Goal: Task Accomplishment & Management: Manage account settings

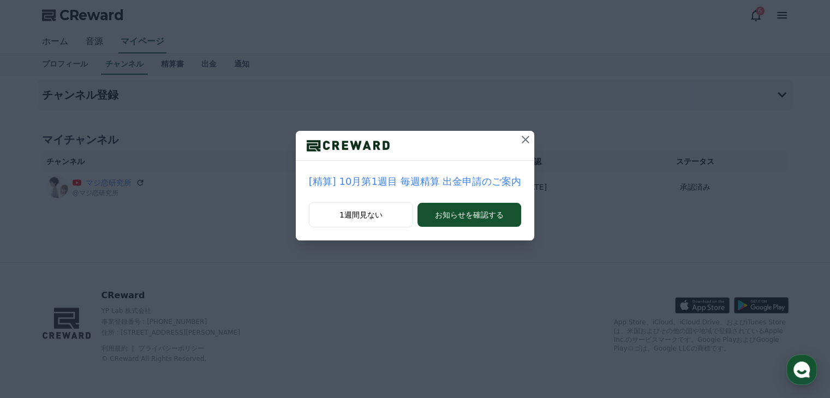
click at [523, 138] on icon at bounding box center [525, 139] width 13 height 13
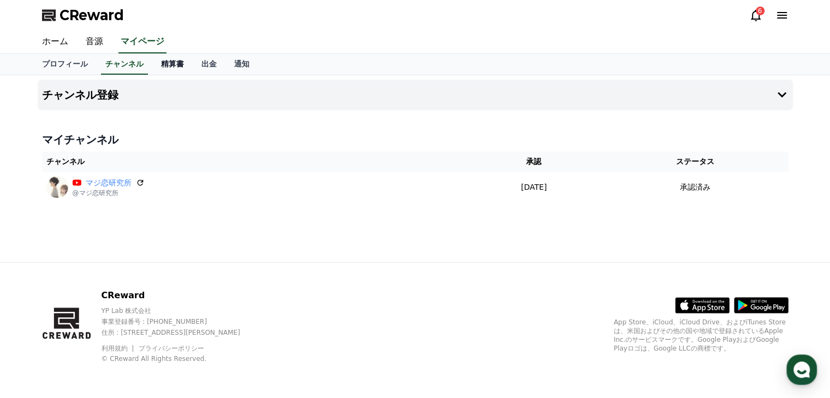
click at [152, 60] on link "精算書" at bounding box center [172, 64] width 40 height 21
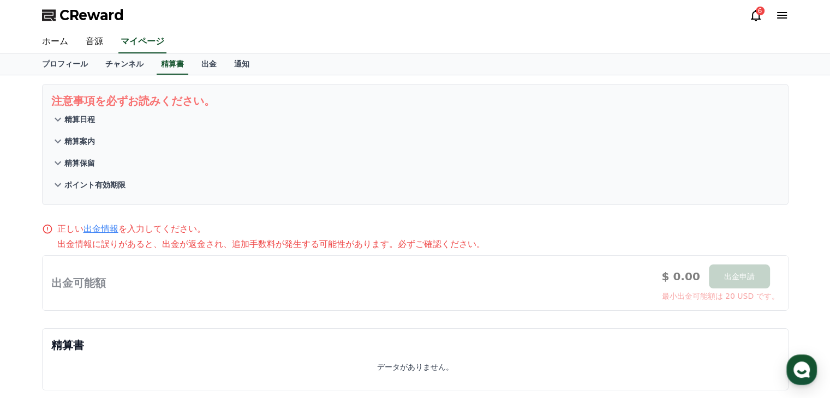
click at [757, 18] on icon at bounding box center [755, 15] width 13 height 13
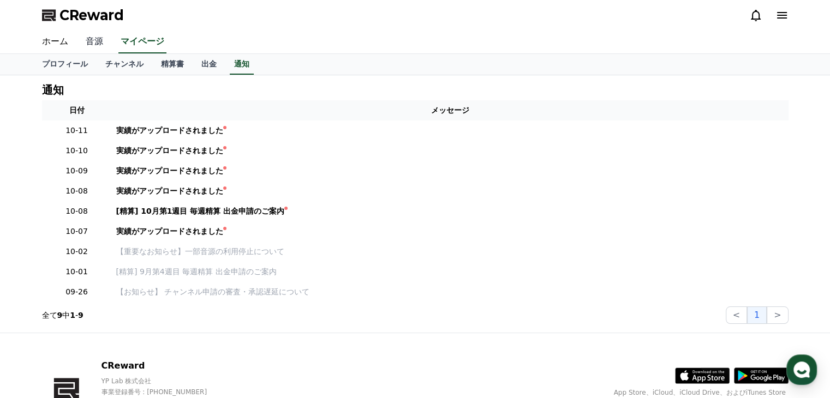
click at [89, 43] on link "音源" at bounding box center [94, 42] width 35 height 23
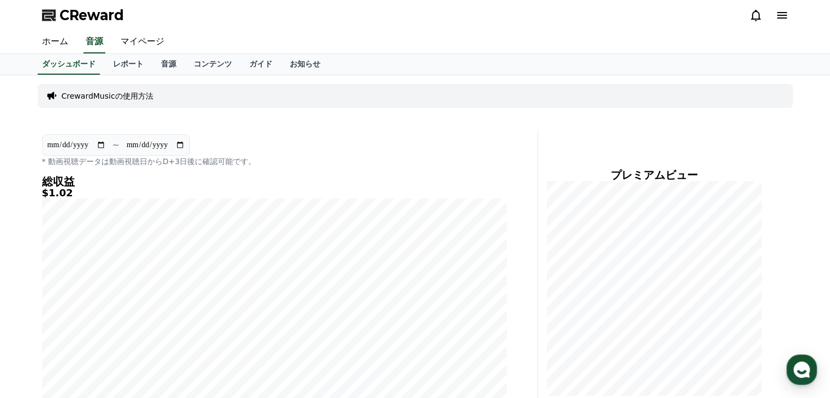
click at [331, 12] on div "CReward" at bounding box center [415, 15] width 764 height 31
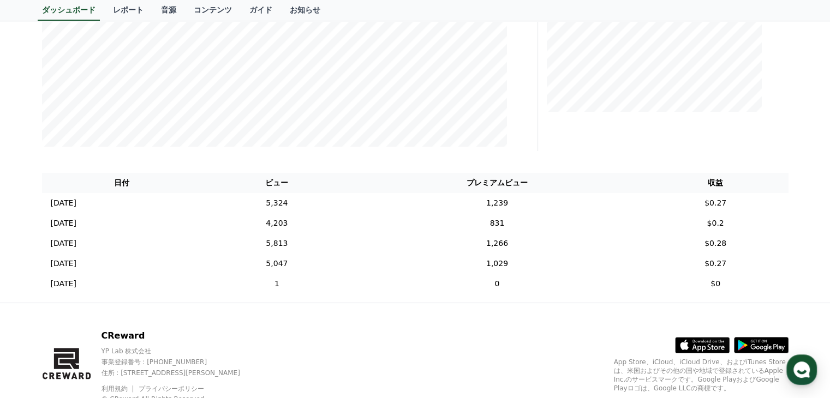
scroll to position [323, 0]
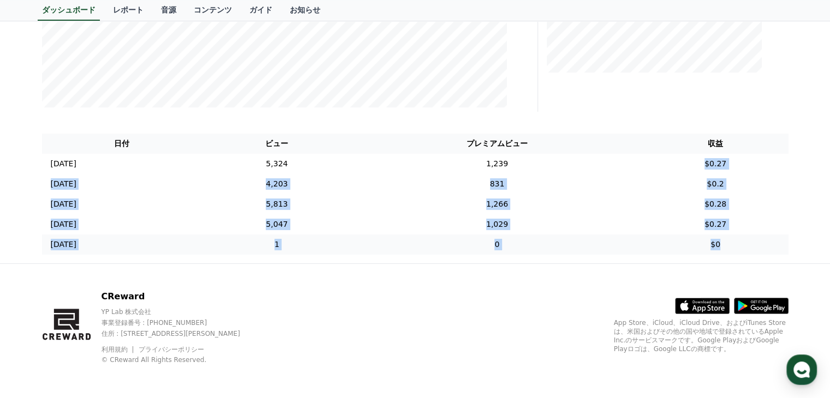
drag, startPoint x: 706, startPoint y: 159, endPoint x: 734, endPoint y: 245, distance: 91.1
click at [734, 245] on tbody "[DATE] 10/09 5,324 1,239 $0.27 [DATE] 10/08 4,203 831 $0.2 [DATE] 10/07 5,813 1…" at bounding box center [415, 204] width 746 height 101
click at [694, 186] on td "$0.2" at bounding box center [715, 184] width 146 height 20
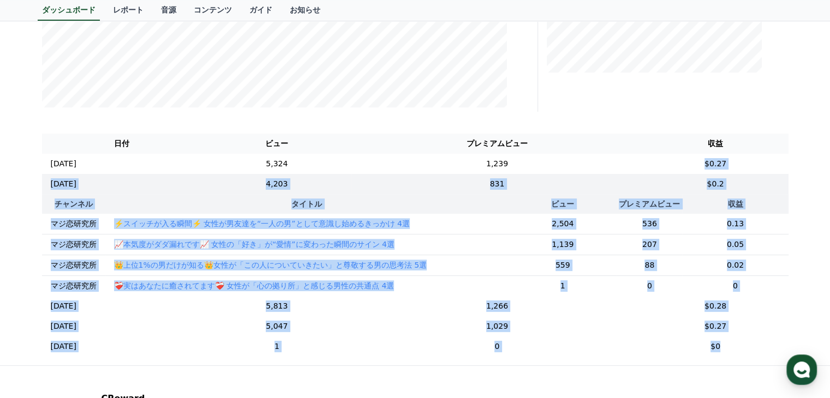
click at [754, 206] on th "収益" at bounding box center [735, 204] width 106 height 20
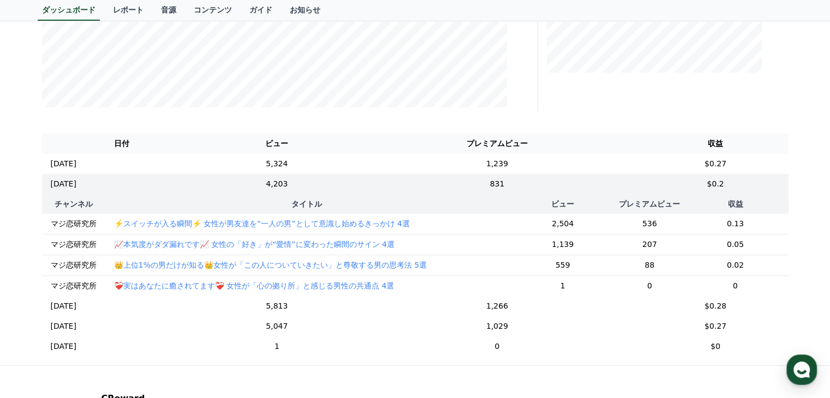
click at [790, 295] on div "日付 ビュー プレミアムビュー 収益 [DATE] 10/09 5,324 1,239 $0.27 [DATE] 10/08 4,203 831 $0.2 チ…" at bounding box center [415, 245] width 755 height 232
click at [750, 193] on td "$0.2" at bounding box center [715, 184] width 146 height 20
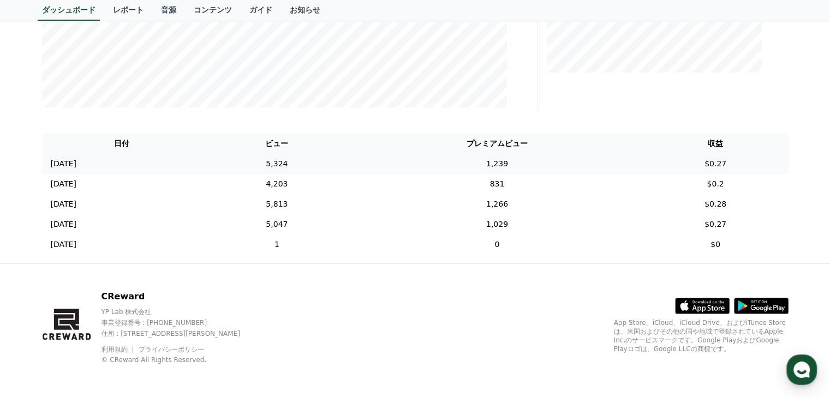
click at [720, 164] on td "$0.27" at bounding box center [715, 164] width 146 height 20
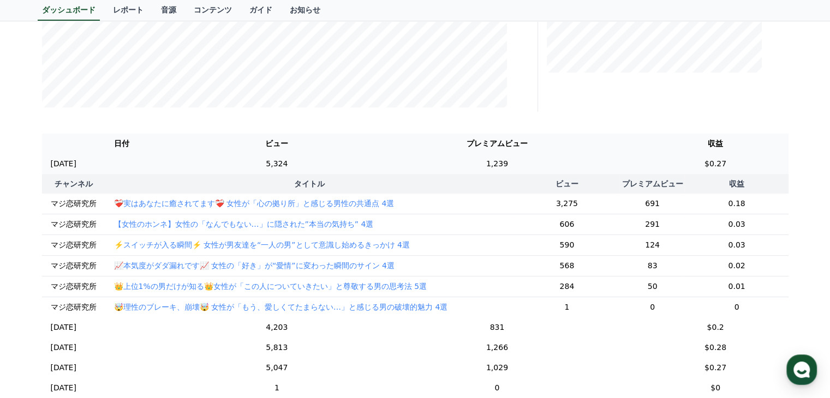
click at [720, 164] on td "$0.27" at bounding box center [715, 164] width 146 height 20
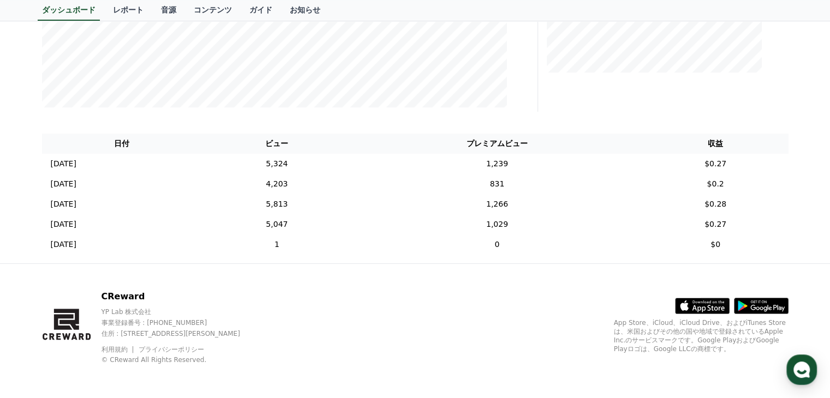
click at [726, 284] on icon at bounding box center [702, 306] width 55 height 55
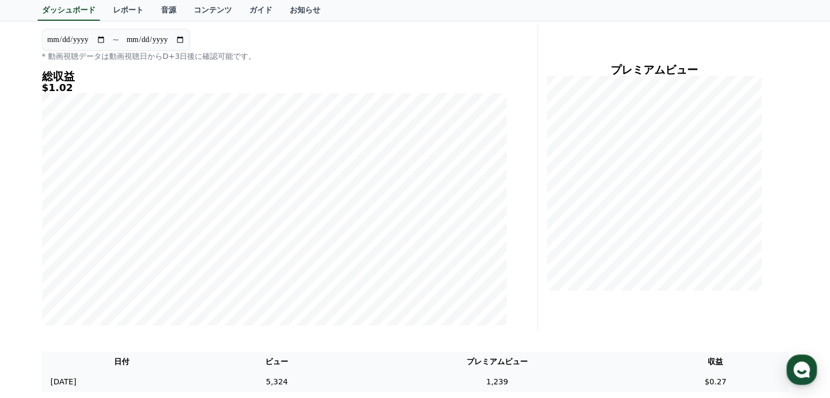
scroll to position [0, 0]
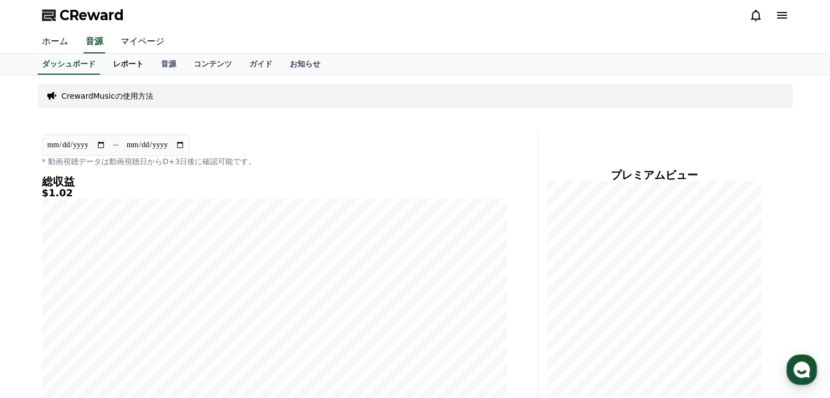
click at [107, 62] on link "レポート" at bounding box center [128, 64] width 48 height 21
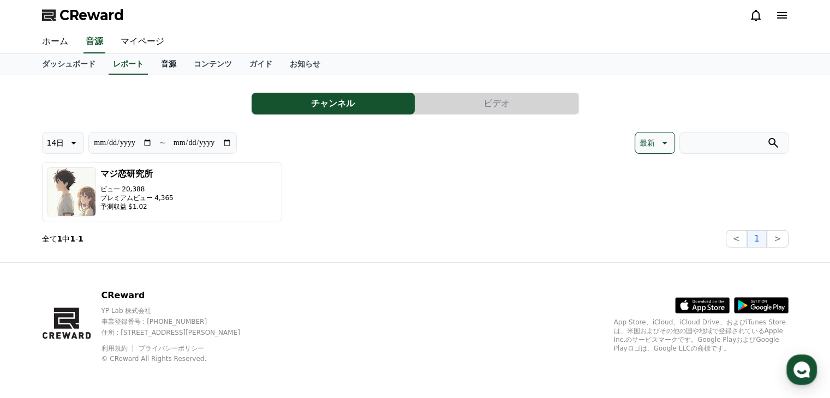
click at [152, 64] on link "音源" at bounding box center [168, 64] width 33 height 21
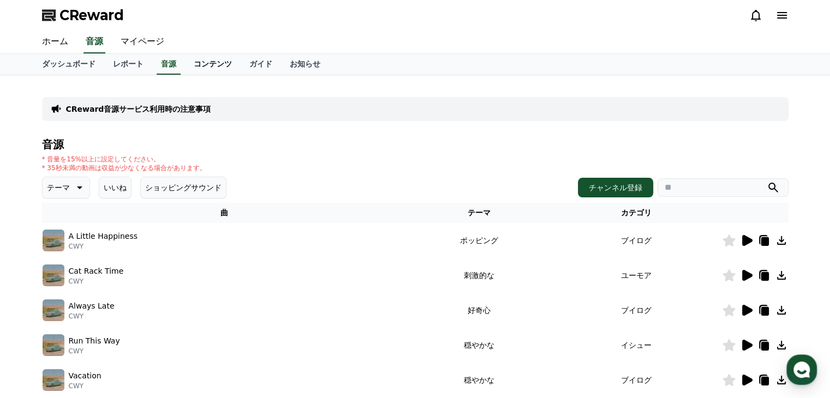
click at [188, 62] on link "コンテンツ" at bounding box center [213, 64] width 56 height 21
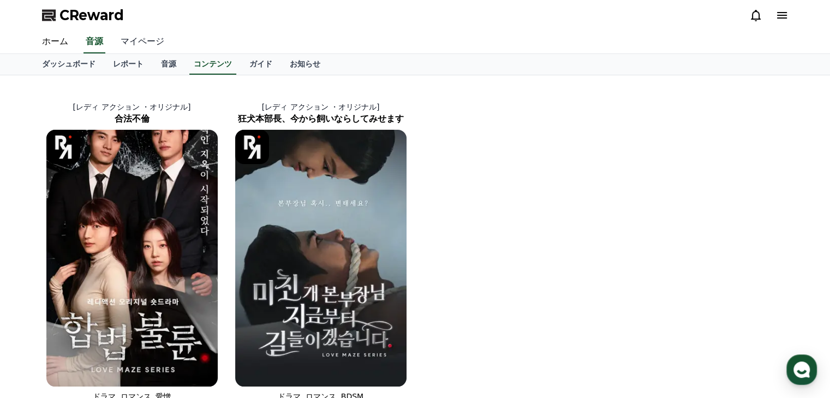
click at [128, 34] on link "マイページ" at bounding box center [142, 42] width 61 height 23
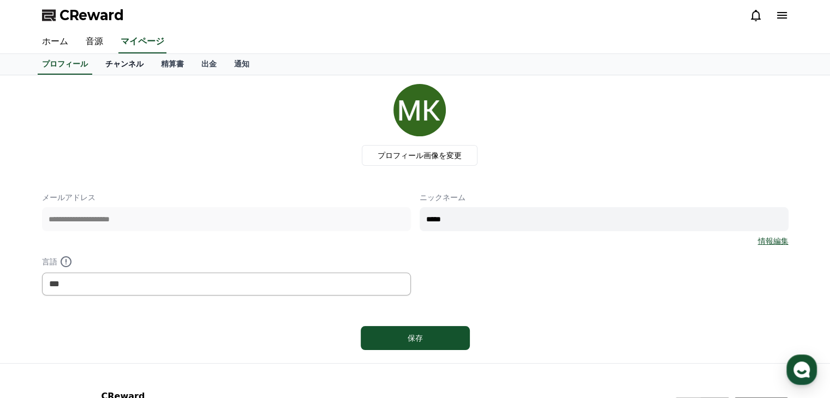
click at [109, 62] on link "チャンネル" at bounding box center [125, 64] width 56 height 21
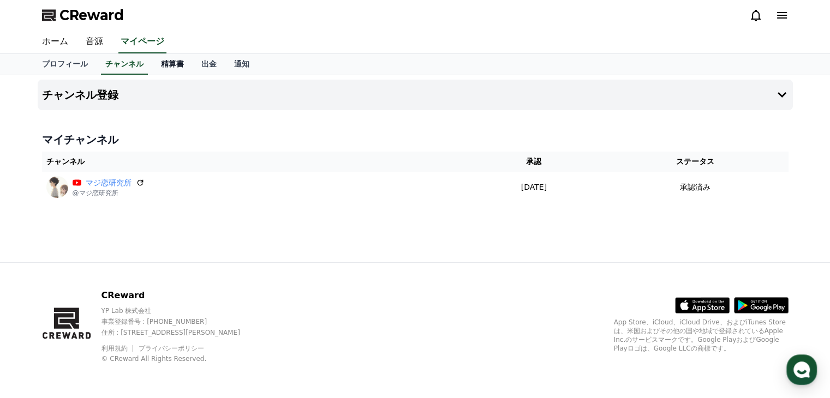
click at [152, 67] on link "精算書" at bounding box center [172, 64] width 40 height 21
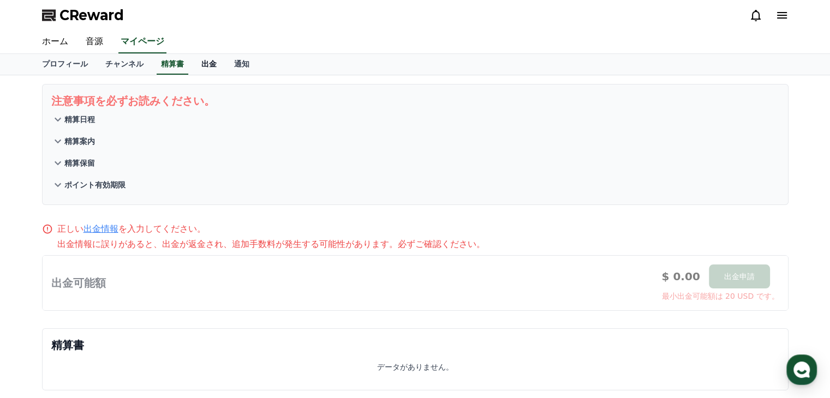
click at [193, 67] on link "出金" at bounding box center [209, 64] width 33 height 21
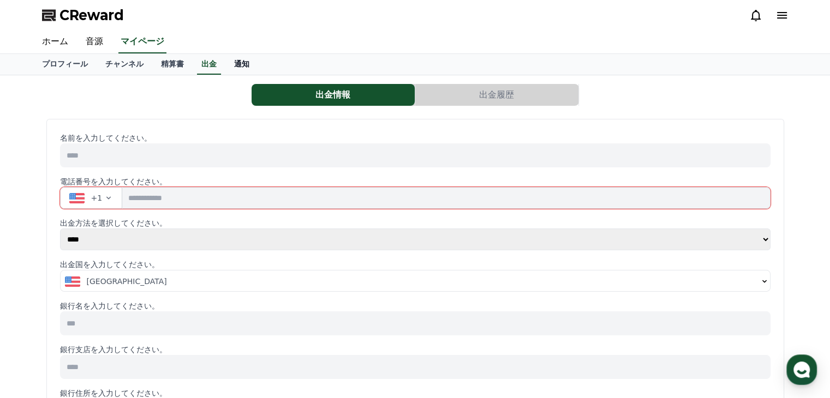
click at [225, 66] on link "通知" at bounding box center [241, 64] width 33 height 21
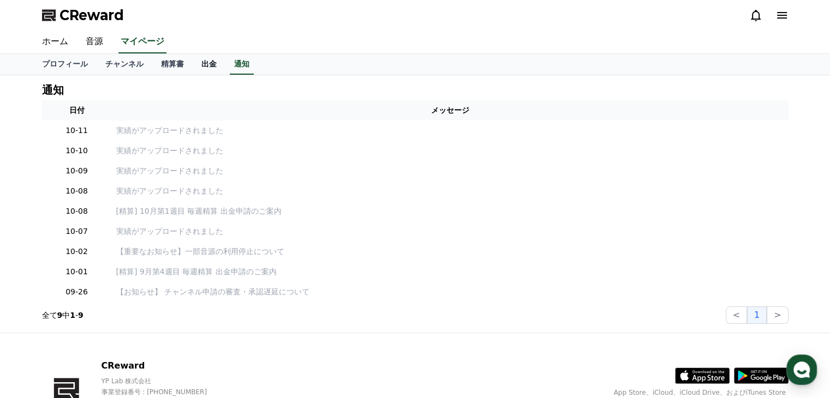
click at [193, 64] on link "出金" at bounding box center [209, 64] width 33 height 21
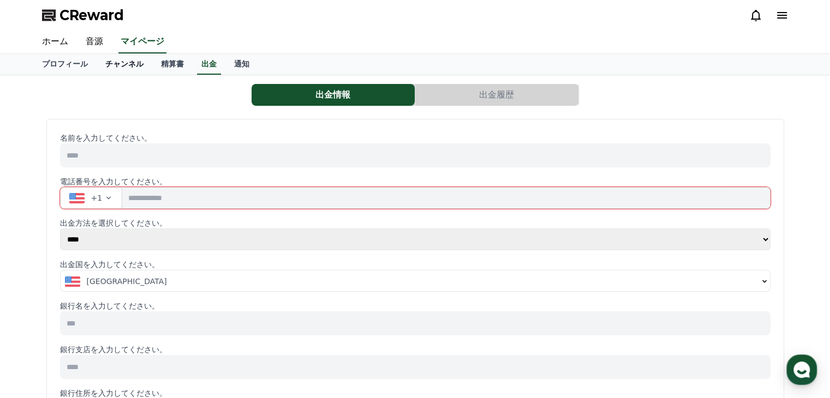
click at [100, 63] on link "チャンネル" at bounding box center [125, 64] width 56 height 21
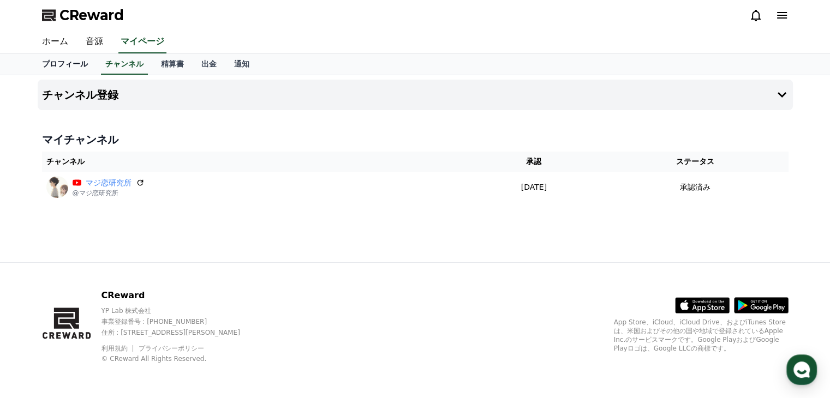
click at [59, 62] on link "プロフィール" at bounding box center [64, 64] width 63 height 21
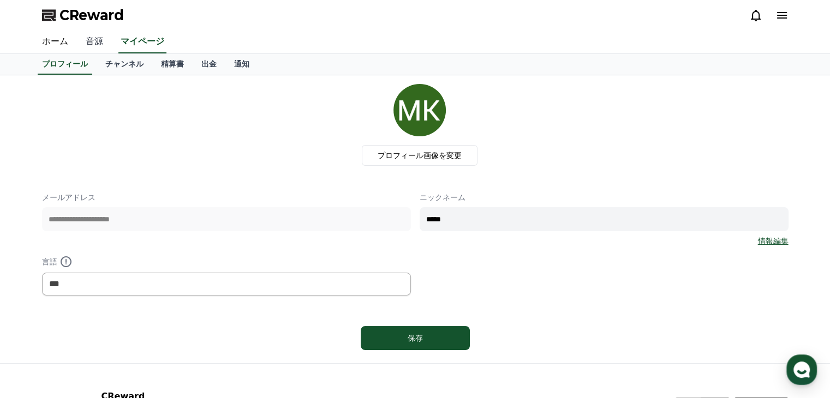
click at [89, 43] on link "音源" at bounding box center [94, 42] width 35 height 23
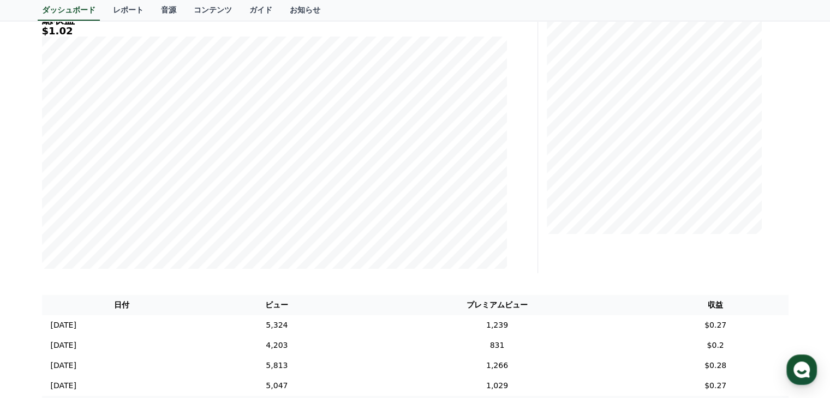
scroll to position [323, 0]
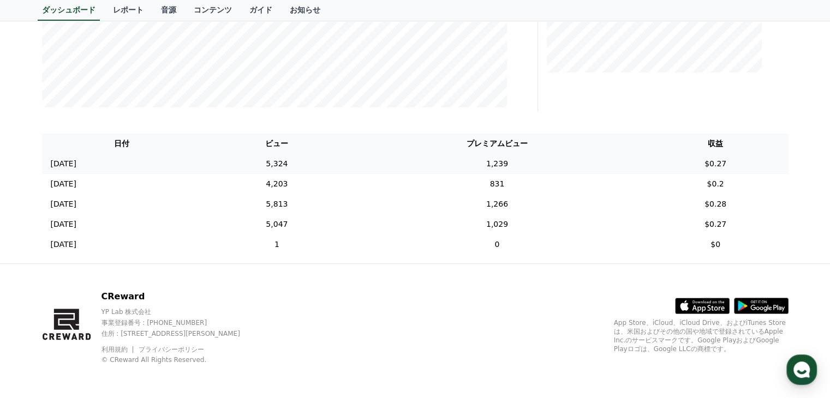
click at [547, 166] on td "1,239" at bounding box center [496, 164] width 291 height 20
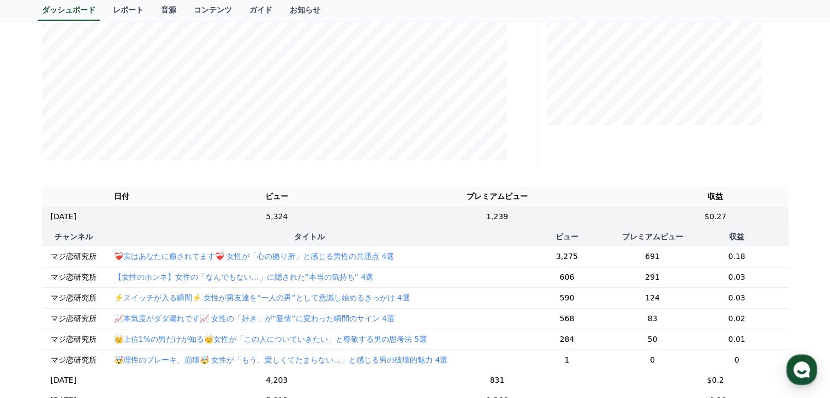
scroll to position [269, 0]
click at [305, 234] on th "タイトル" at bounding box center [309, 239] width 409 height 20
click at [724, 236] on th "収益" at bounding box center [735, 239] width 103 height 20
click at [587, 147] on div "プレミアムビュー" at bounding box center [667, 13] width 250 height 305
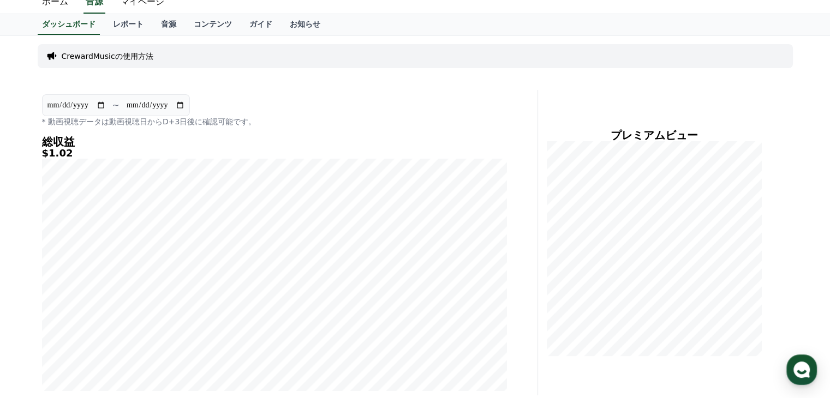
scroll to position [0, 0]
